Goal: Information Seeking & Learning: Find specific fact

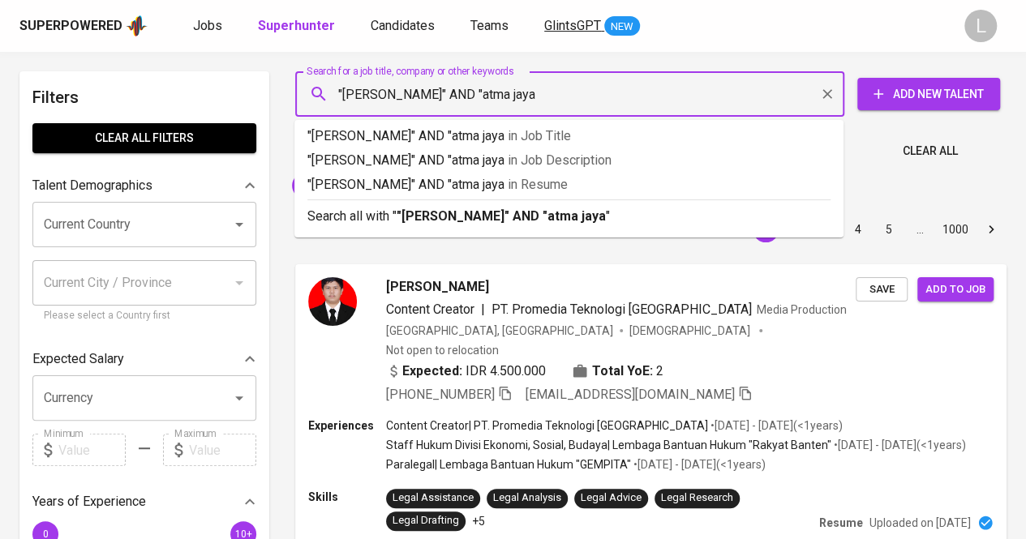
type input ""Ferren Lillian Queen" AND "atma jaya""
click at [503, 216] on b ""Ferren Lillian Queen" AND "atma jaya"" at bounding box center [503, 215] width 214 height 15
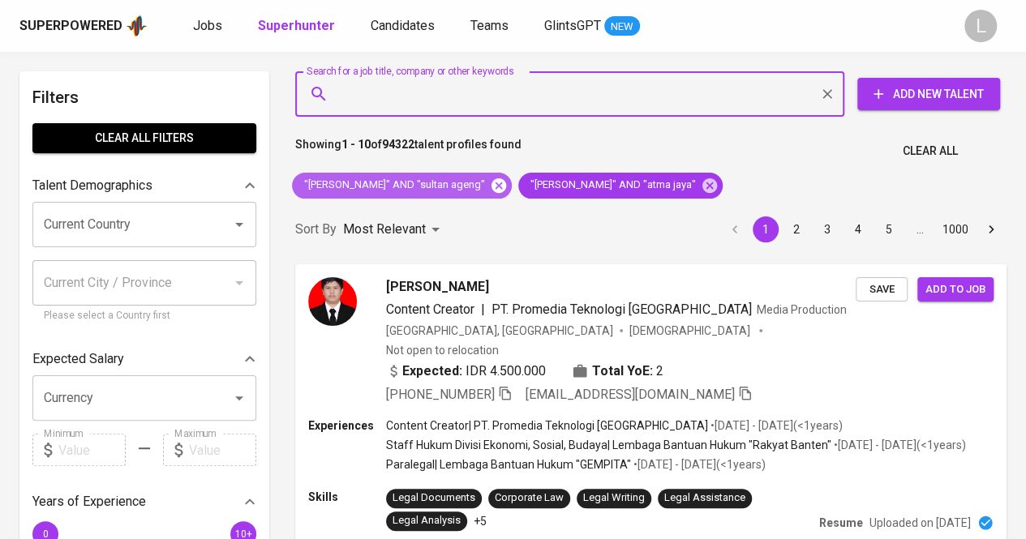
click at [506, 186] on icon at bounding box center [498, 185] width 15 height 15
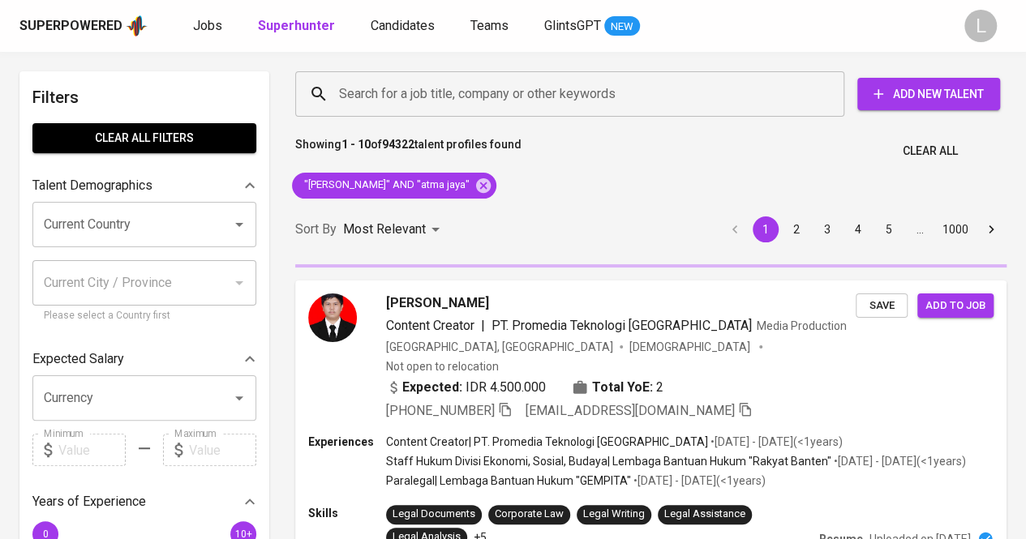
scroll to position [67, 0]
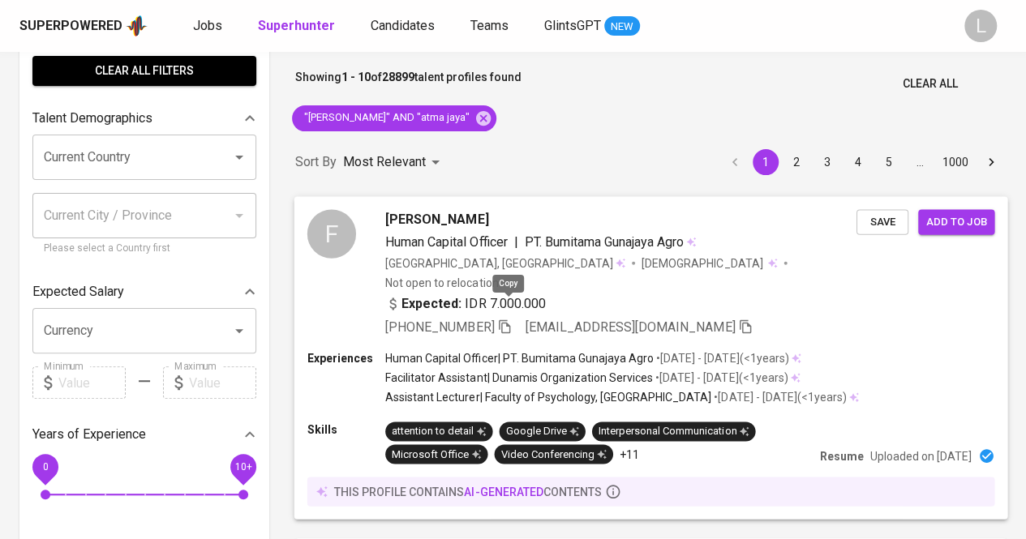
click at [507, 319] on icon "button" at bounding box center [504, 326] width 15 height 15
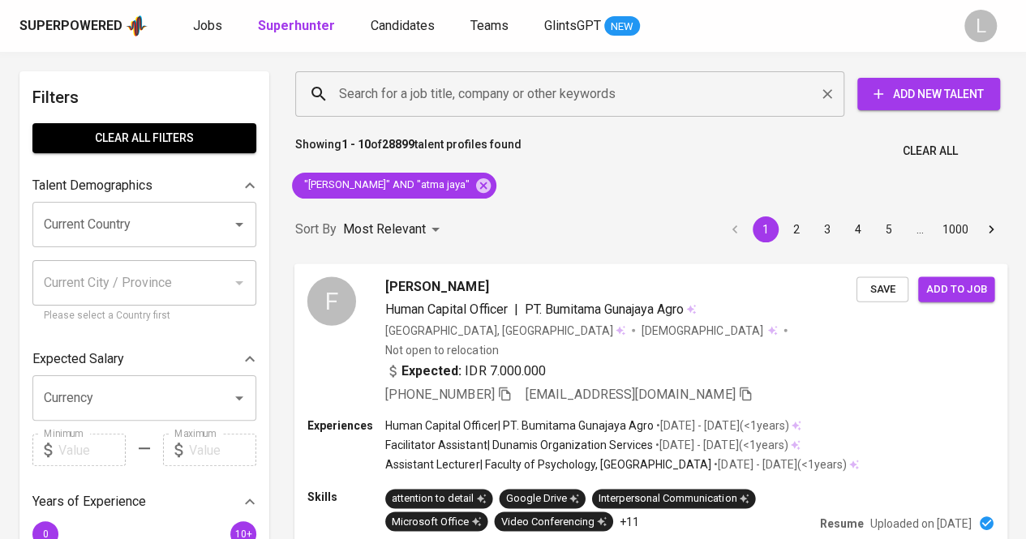
paste input "hadyanp.kelji@gmail.com"
type input "hadyanp.kelji@gmail.com"
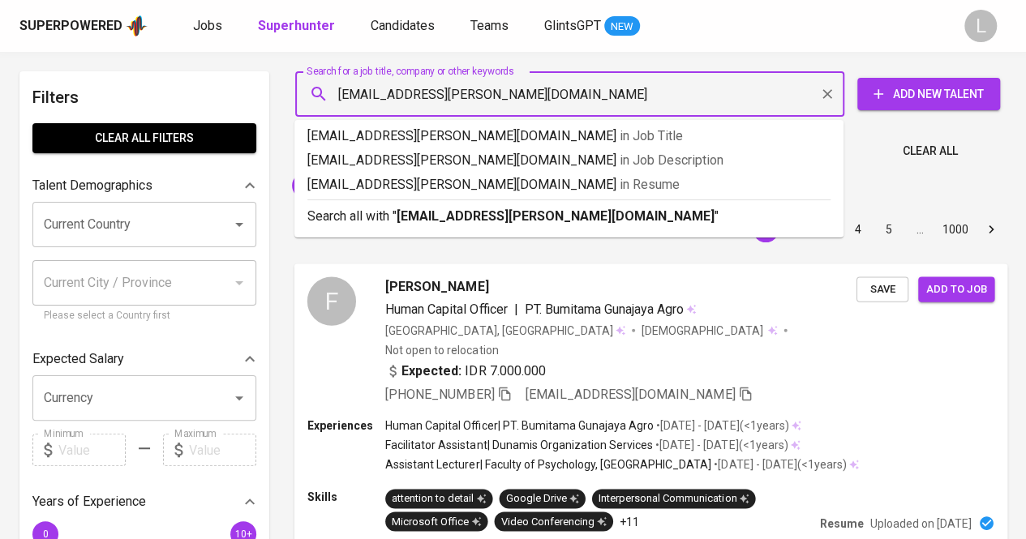
click at [477, 100] on input "hadyanp.kelji@gmail.com" at bounding box center [573, 94] width 477 height 31
click at [463, 210] on b "hadyanp.kelji@gmail.com" at bounding box center [555, 215] width 318 height 15
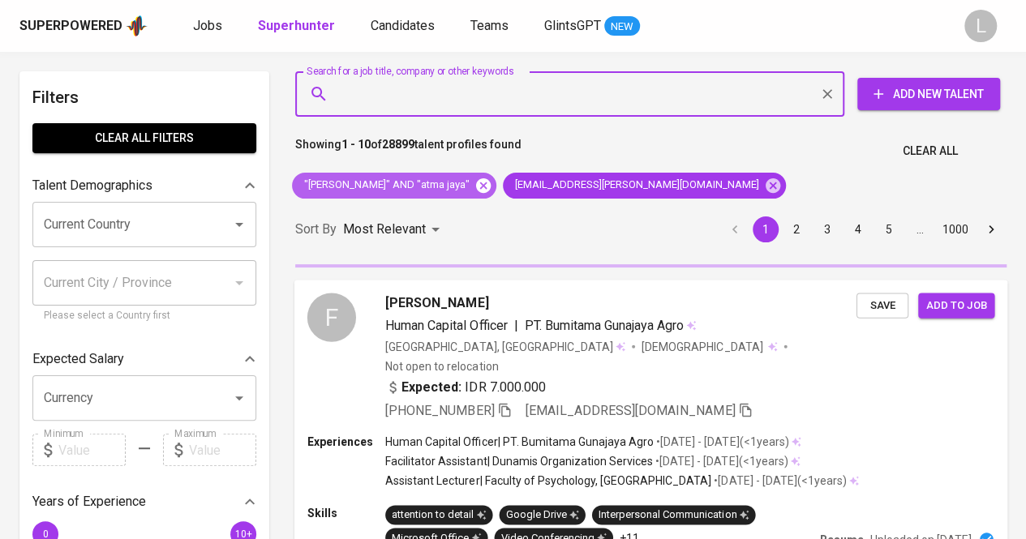
click at [492, 183] on icon at bounding box center [483, 186] width 18 height 18
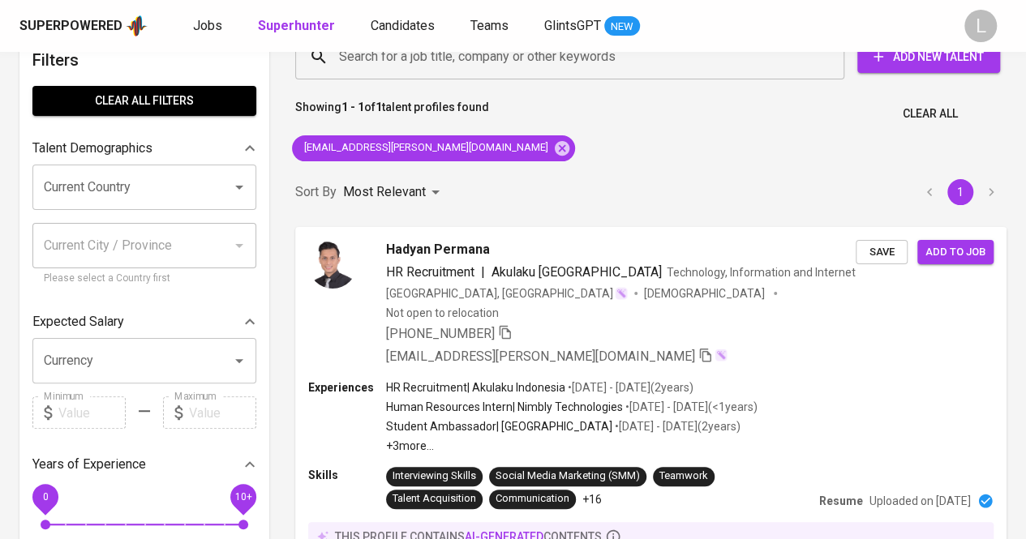
scroll to position [41, 0]
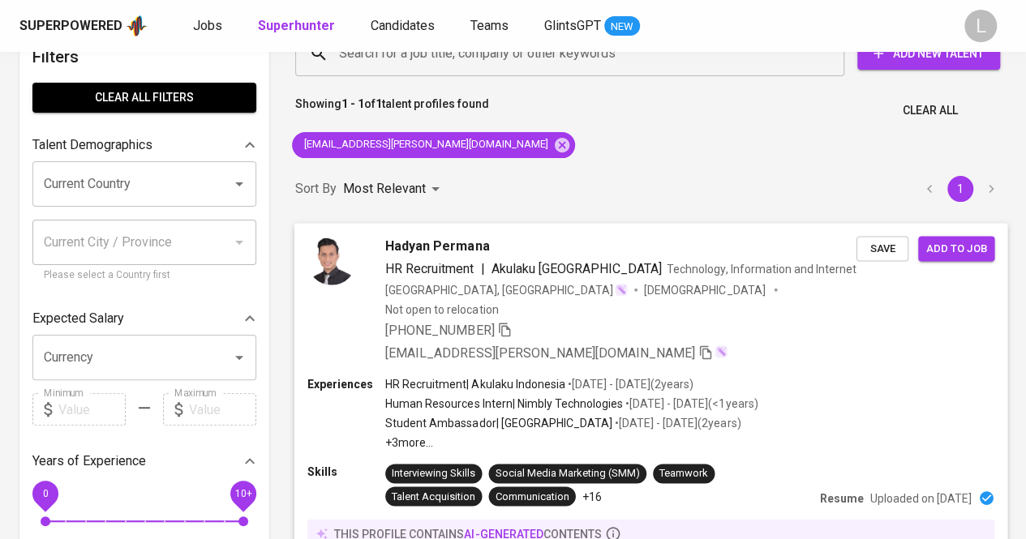
click at [507, 322] on icon "button" at bounding box center [504, 329] width 15 height 15
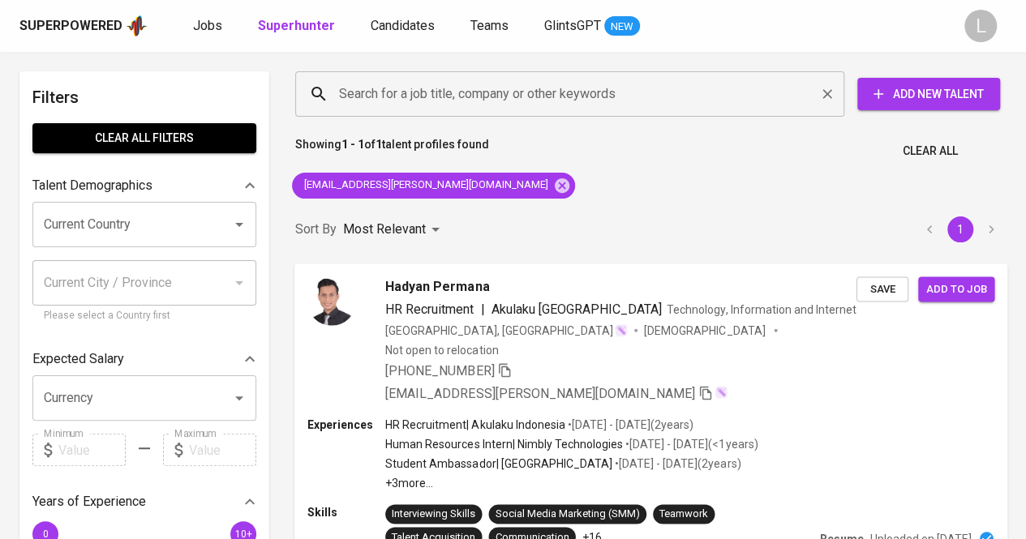
click at [470, 88] on input "Search for a job title, company or other keywords" at bounding box center [573, 94] width 477 height 31
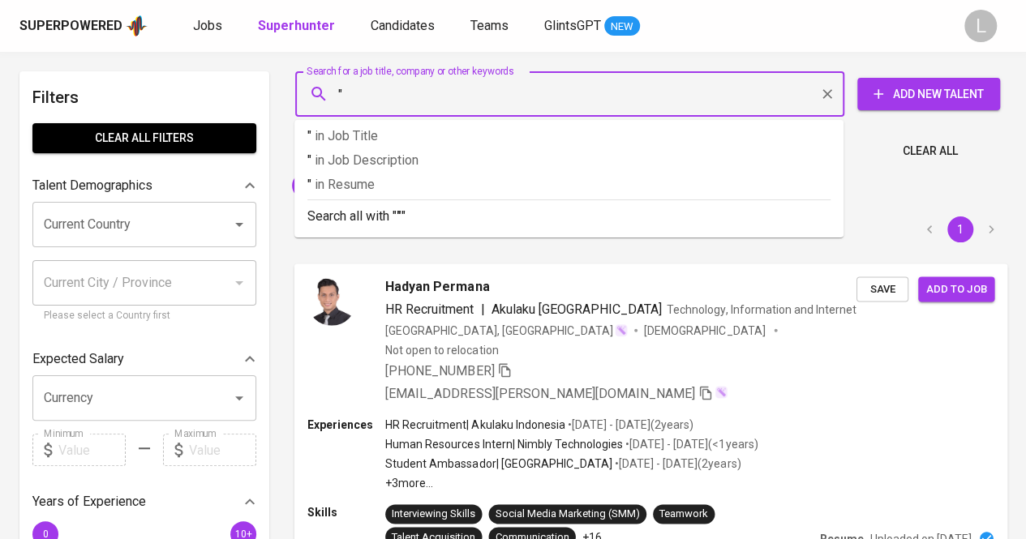
paste input "[PERSON_NAME]"
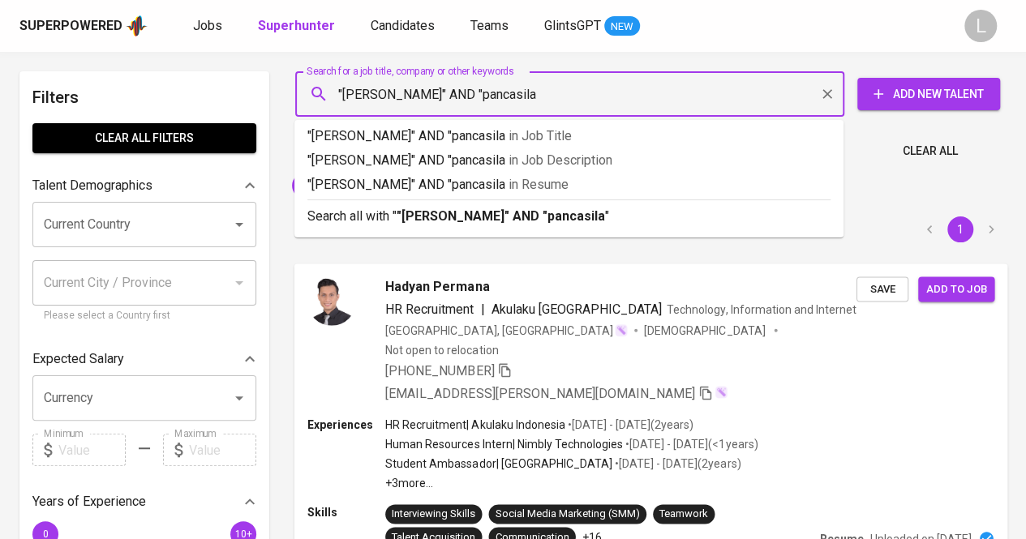
type input ""[PERSON_NAME]" AND "pancasila""
click at [477, 213] on b ""[PERSON_NAME]" AND "pancasila"" at bounding box center [502, 215] width 213 height 15
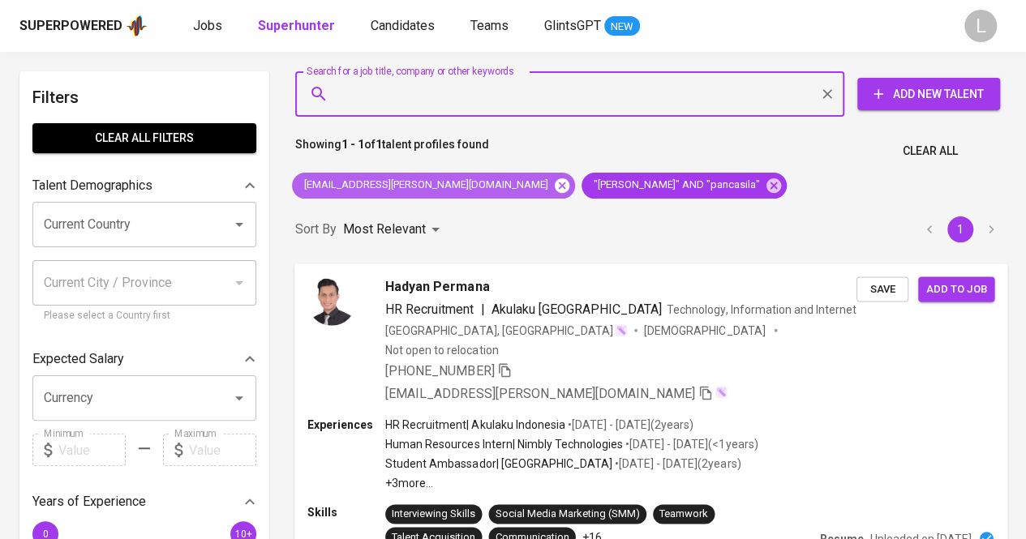
click at [553, 186] on icon at bounding box center [562, 186] width 18 height 18
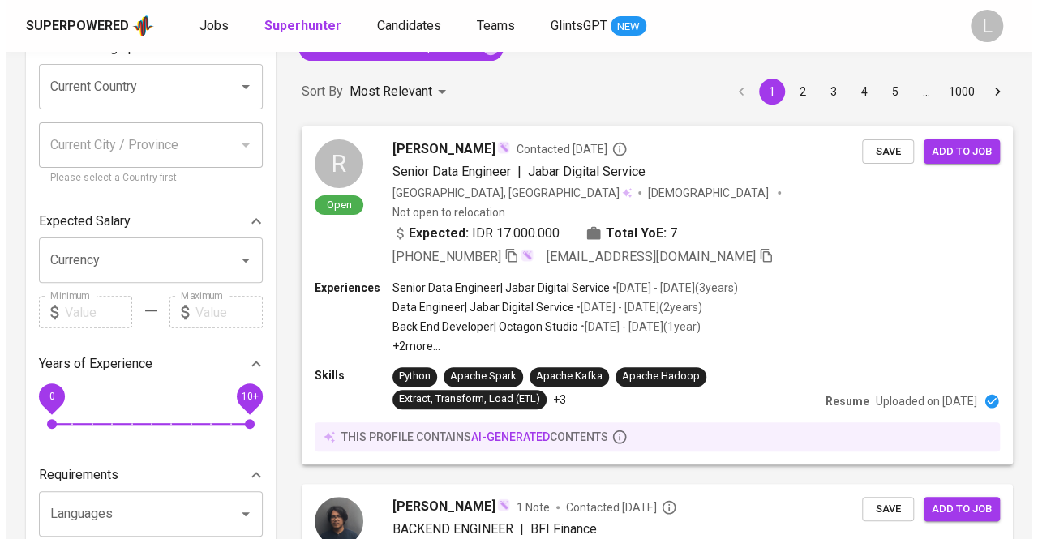
scroll to position [137, 0]
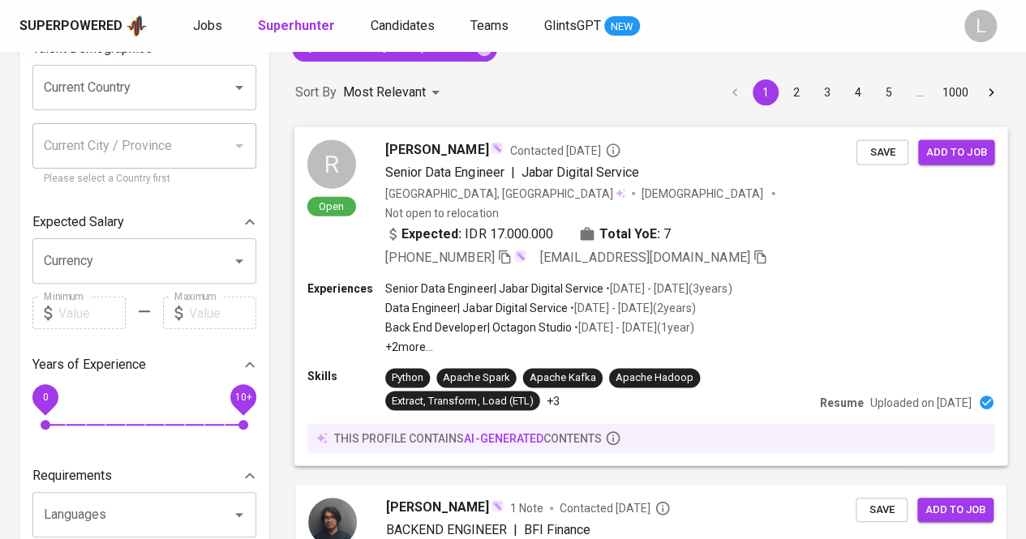
click at [420, 146] on span "[PERSON_NAME]" at bounding box center [436, 148] width 103 height 19
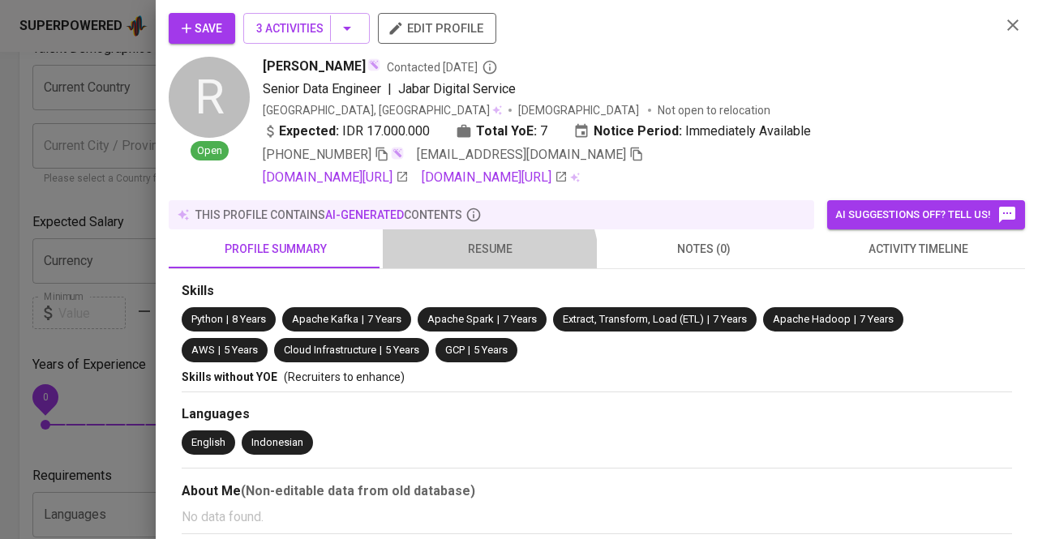
click at [469, 263] on button "resume" at bounding box center [490, 248] width 214 height 39
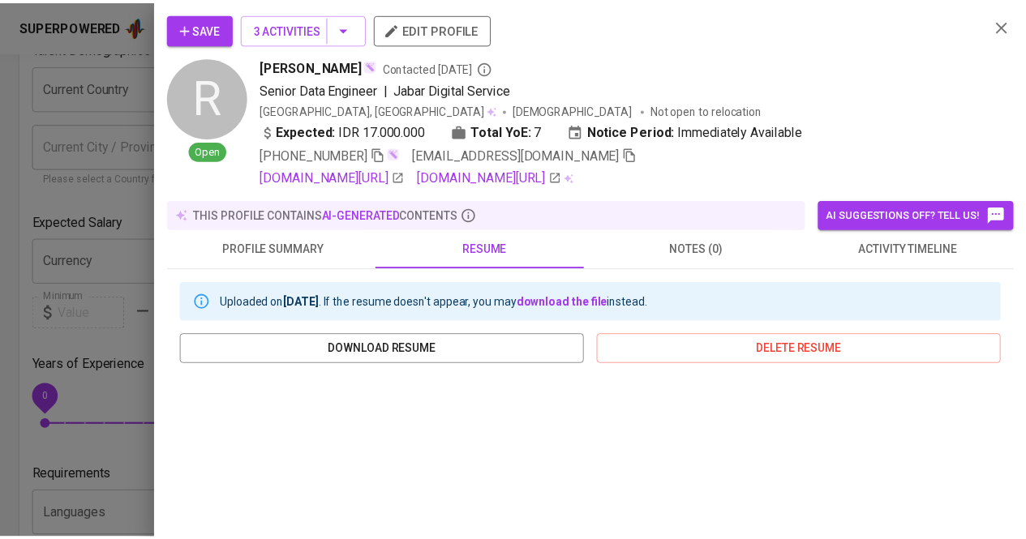
scroll to position [202, 0]
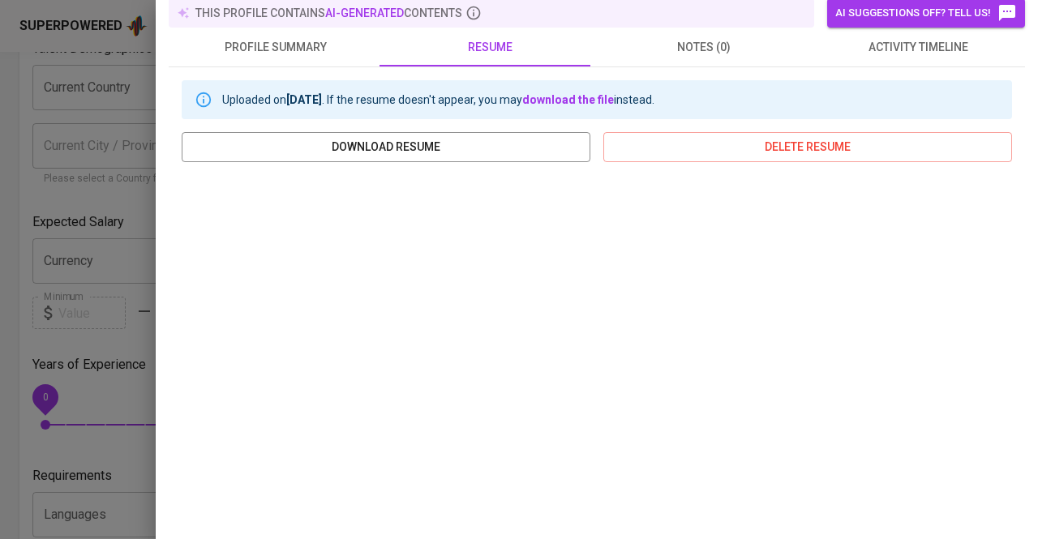
click at [70, 222] on div at bounding box center [519, 269] width 1038 height 539
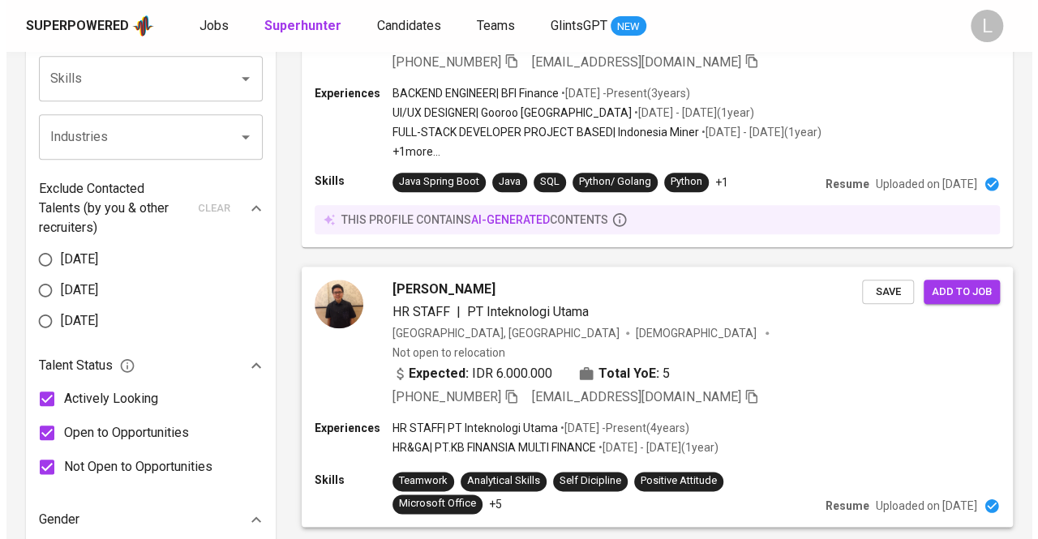
scroll to position [704, 0]
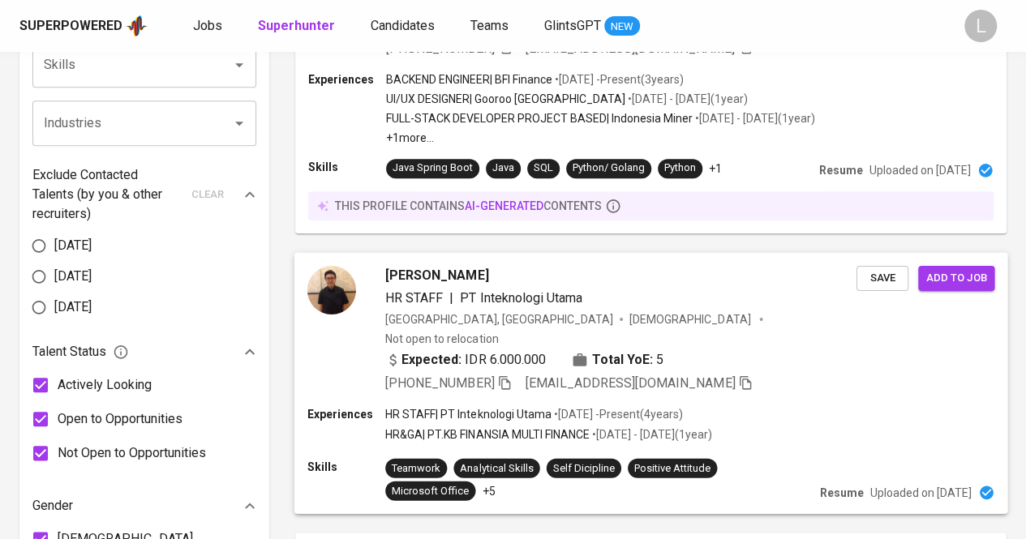
click at [449, 265] on span "[PERSON_NAME]" at bounding box center [436, 274] width 103 height 19
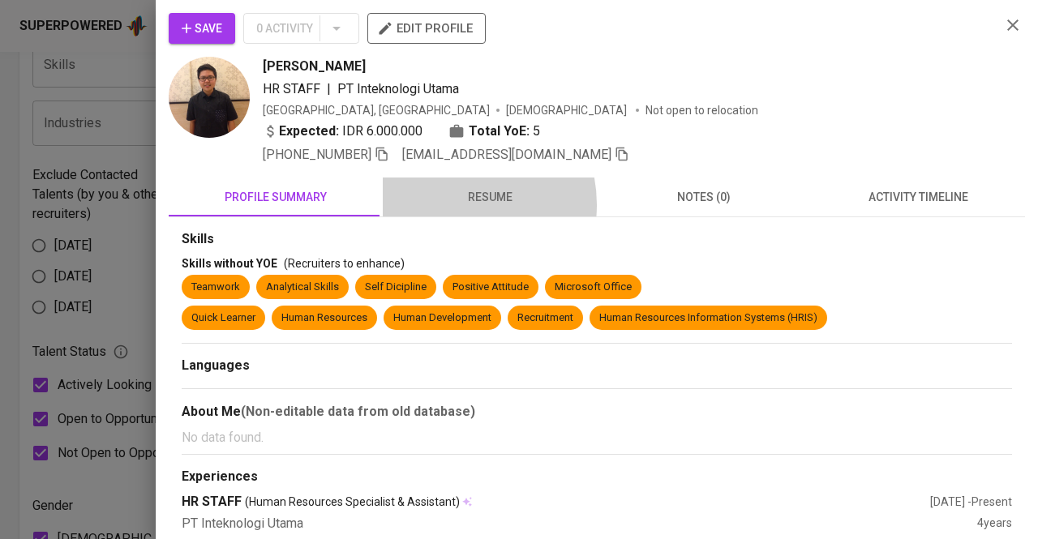
click at [452, 203] on span "resume" at bounding box center [489, 197] width 195 height 20
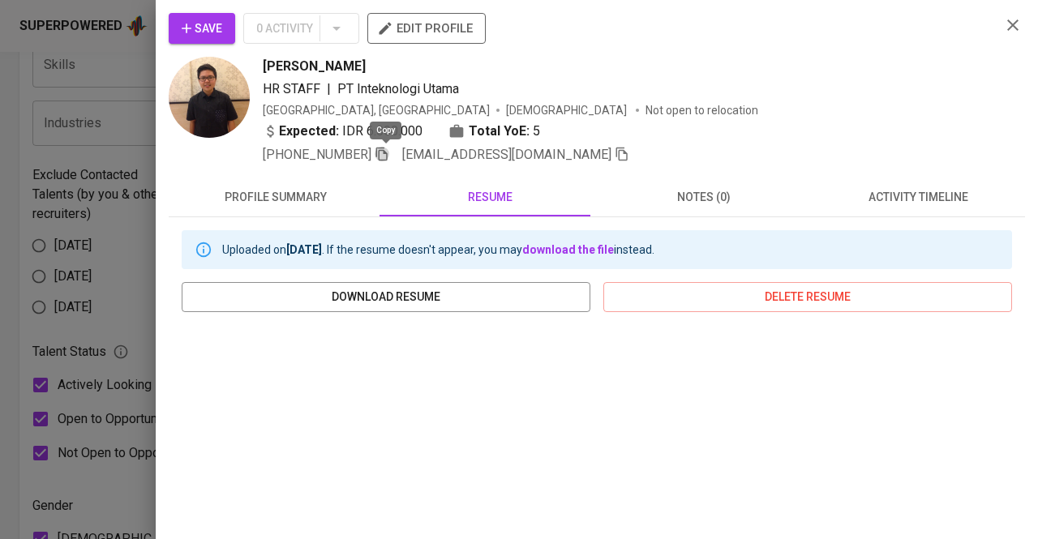
click at [380, 156] on icon "button" at bounding box center [381, 155] width 11 height 14
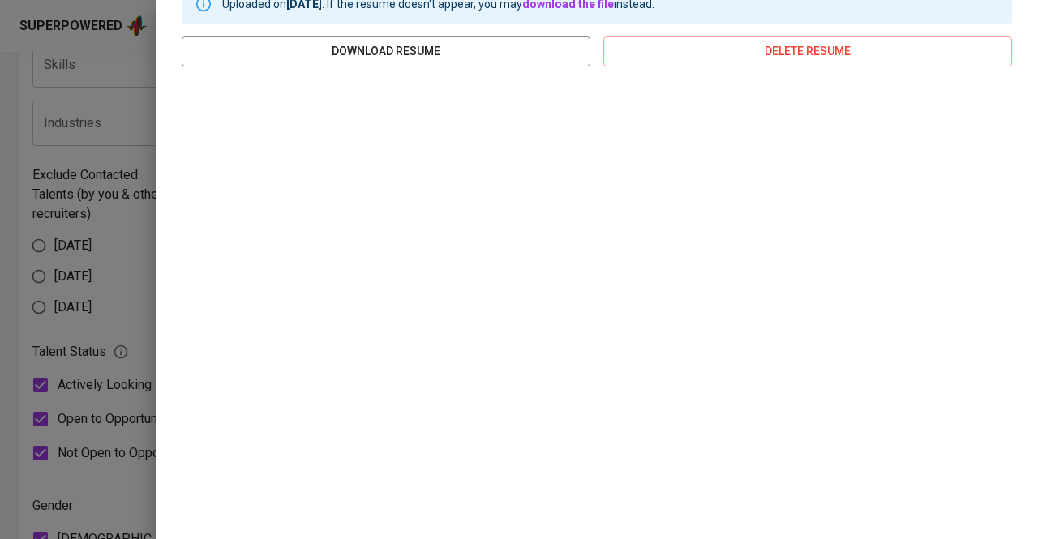
scroll to position [258, 0]
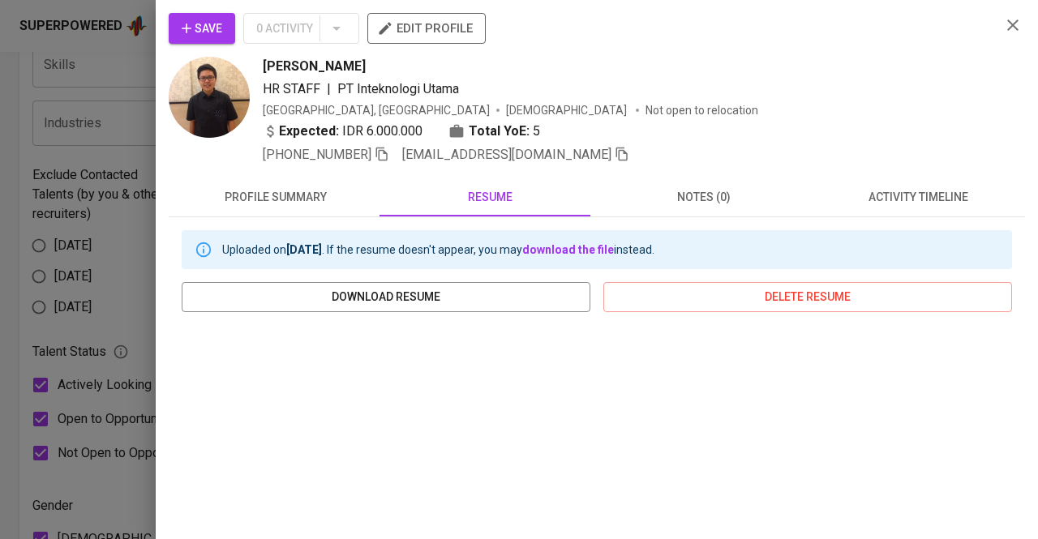
click at [0, 398] on div at bounding box center [519, 269] width 1038 height 539
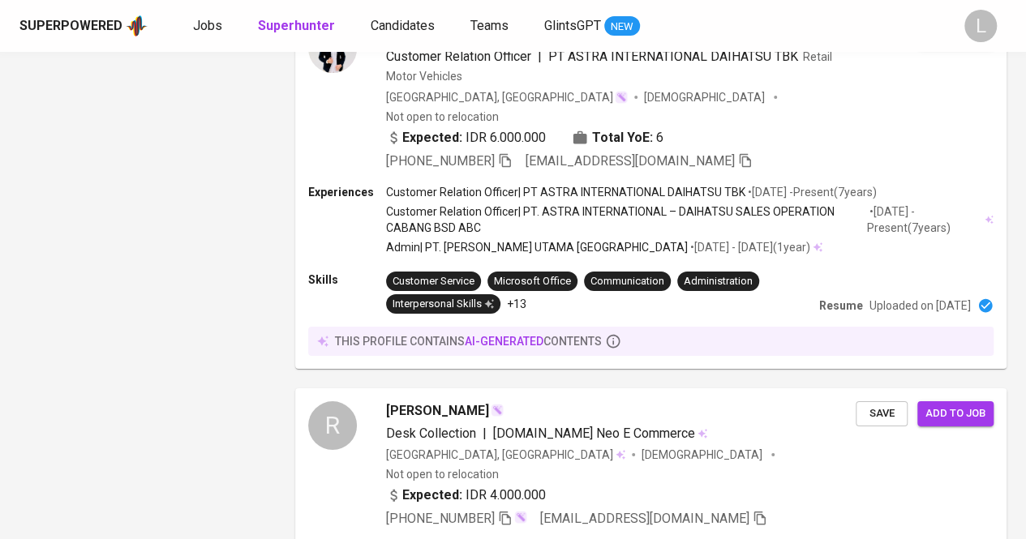
scroll to position [3002, 0]
